Goal: Task Accomplishment & Management: Manage account settings

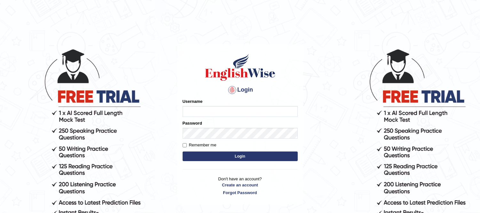
type input "Biagc"
click at [236, 155] on button "Login" at bounding box center [239, 156] width 115 height 10
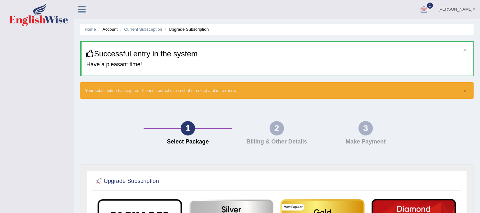
click at [428, 11] on div at bounding box center [424, 10] width 10 height 10
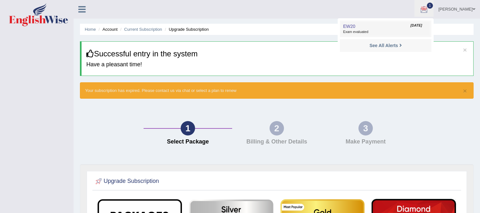
click at [369, 29] on link "EW20 Sep 5, 2025 Exam evaluated" at bounding box center [385, 28] width 88 height 13
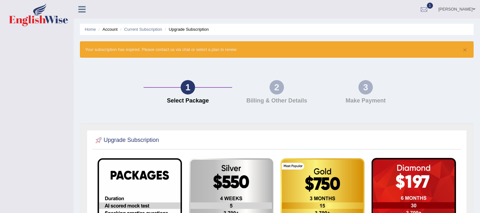
click at [470, 7] on link "Beatriz Gomes" at bounding box center [456, 8] width 46 height 17
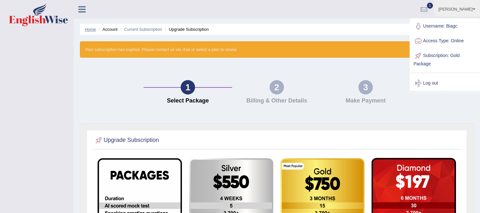
click at [92, 29] on link "Home" at bounding box center [90, 29] width 11 height 5
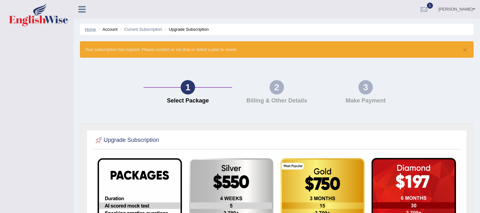
click at [88, 29] on link "Home" at bounding box center [90, 29] width 11 height 5
click at [91, 31] on link "Home" at bounding box center [90, 29] width 11 height 5
